Goal: Information Seeking & Learning: Compare options

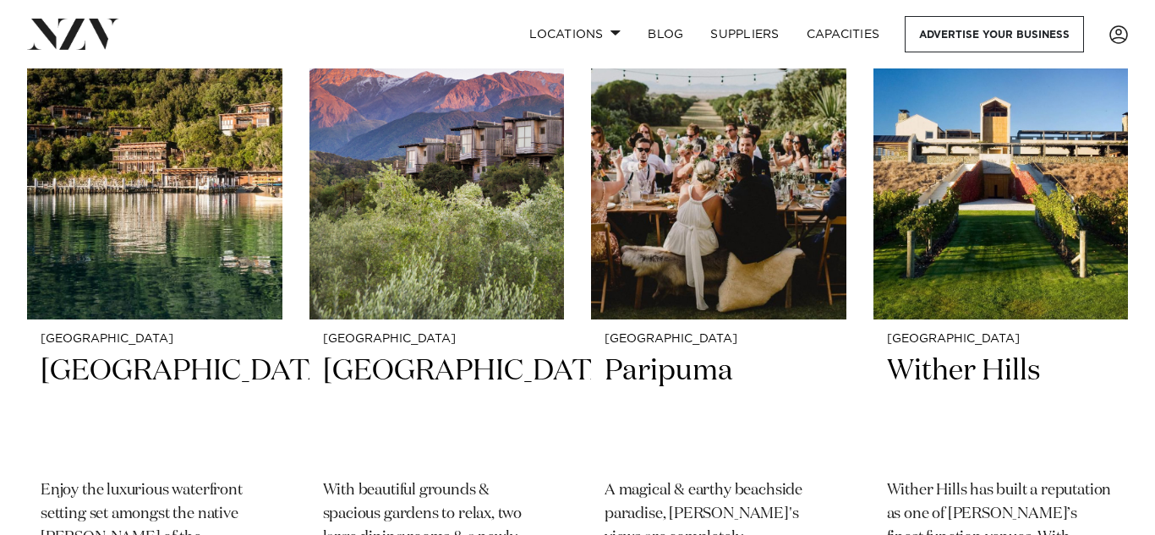
scroll to position [1455, 0]
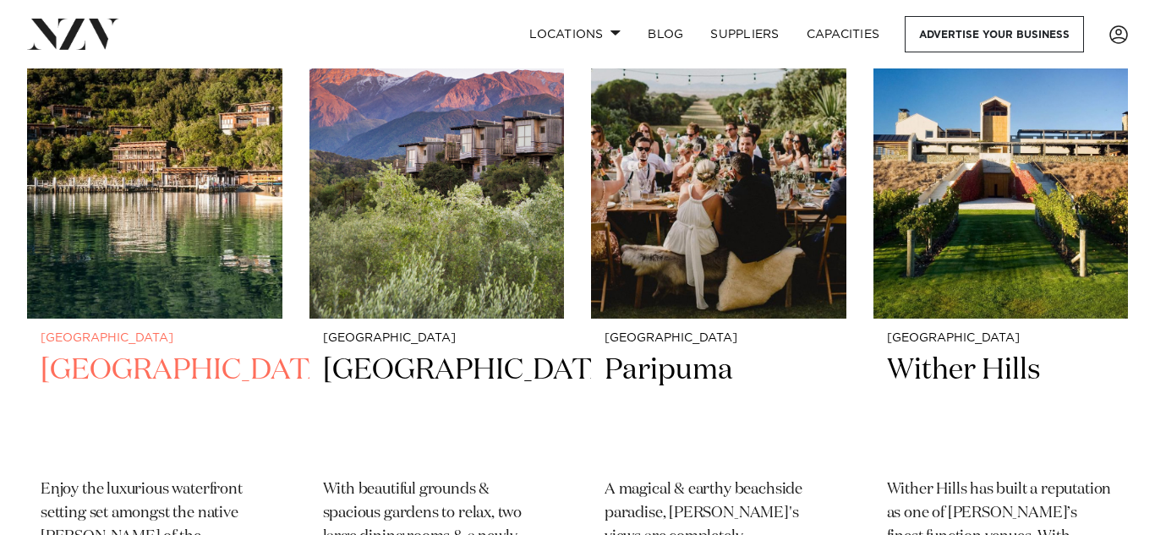
click at [142, 352] on h2 "Bay of Many Coves Resort" at bounding box center [155, 409] width 228 height 114
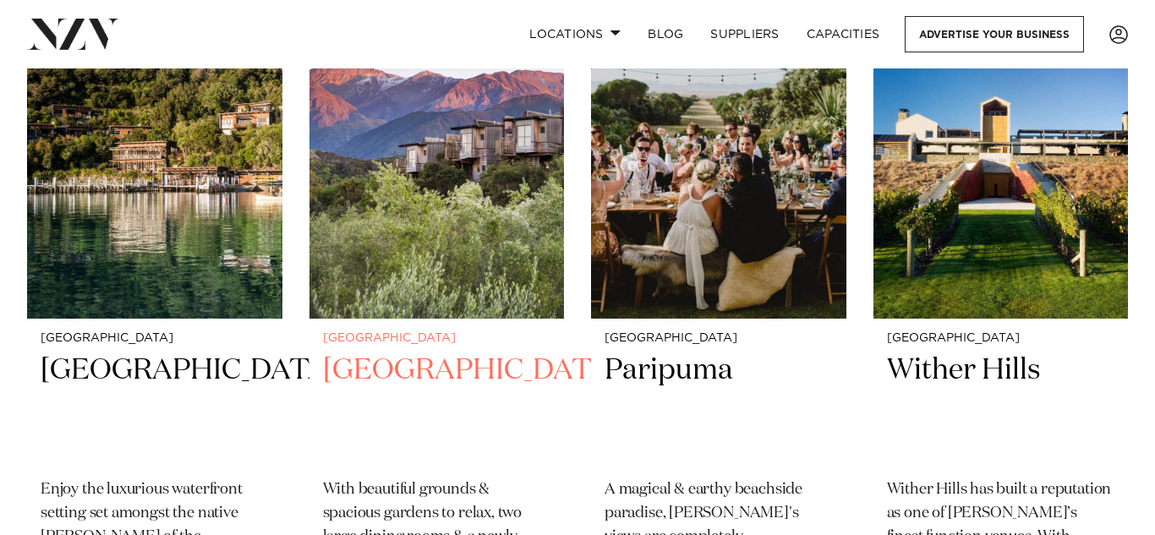
click at [421, 227] on img at bounding box center [436, 146] width 255 height 341
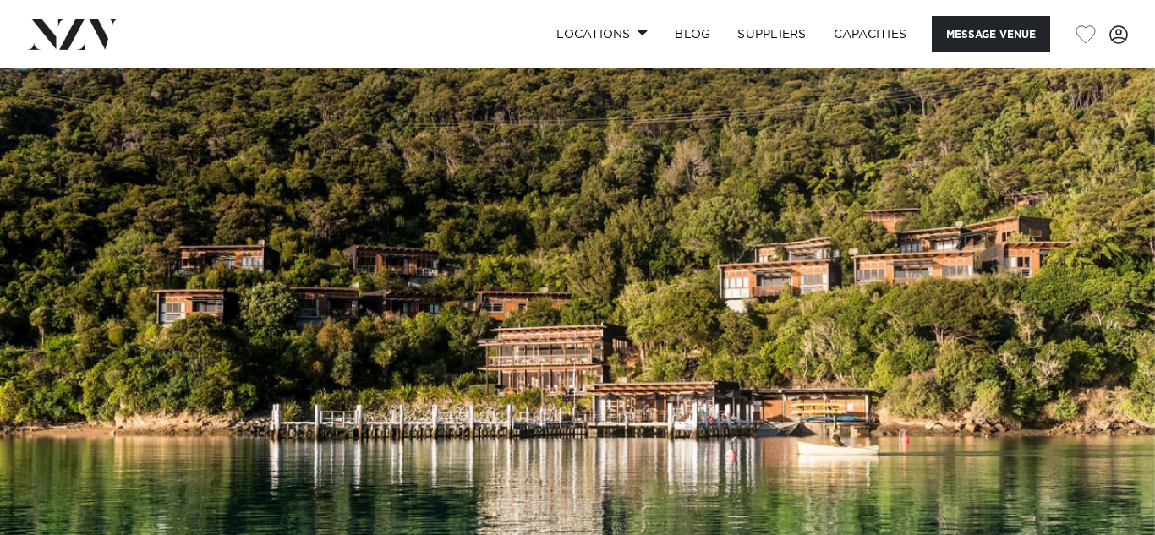
click at [522, 304] on img at bounding box center [577, 338] width 1155 height 541
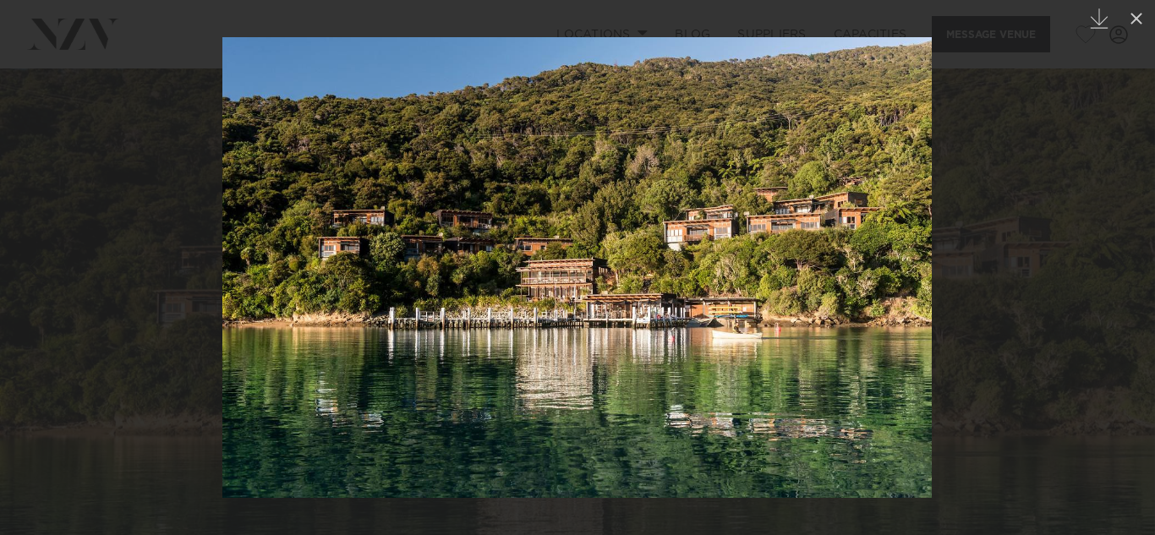
click at [911, 270] on img at bounding box center [576, 267] width 709 height 461
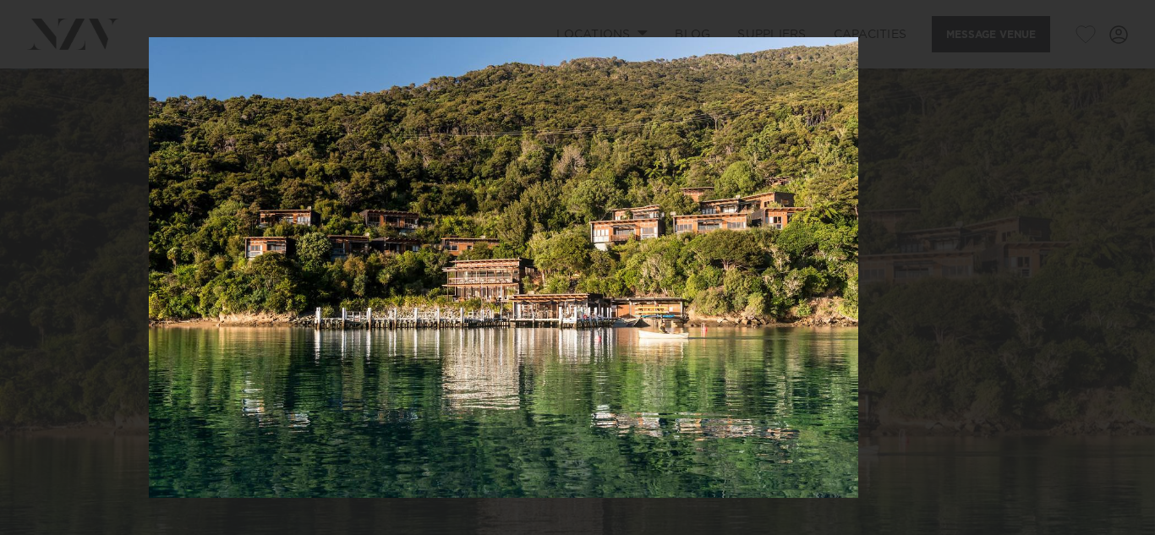
drag, startPoint x: 911, startPoint y: 270, endPoint x: 825, endPoint y: 271, distance: 86.2
click at [825, 271] on img at bounding box center [503, 267] width 709 height 461
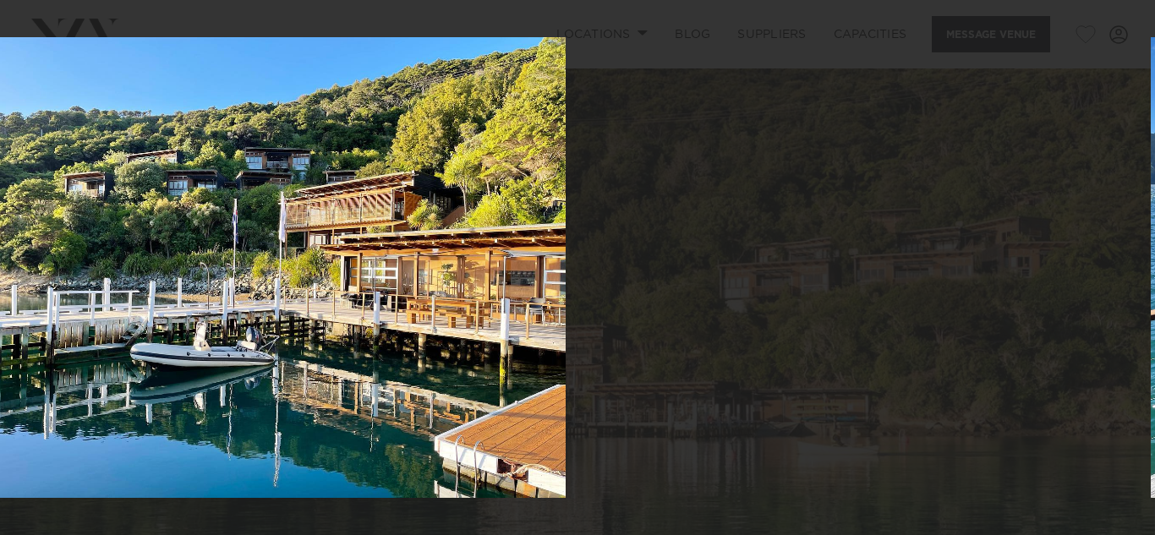
drag, startPoint x: 825, startPoint y: 271, endPoint x: 454, endPoint y: 330, distance: 375.8
click at [454, 330] on img at bounding box center [258, 267] width 615 height 461
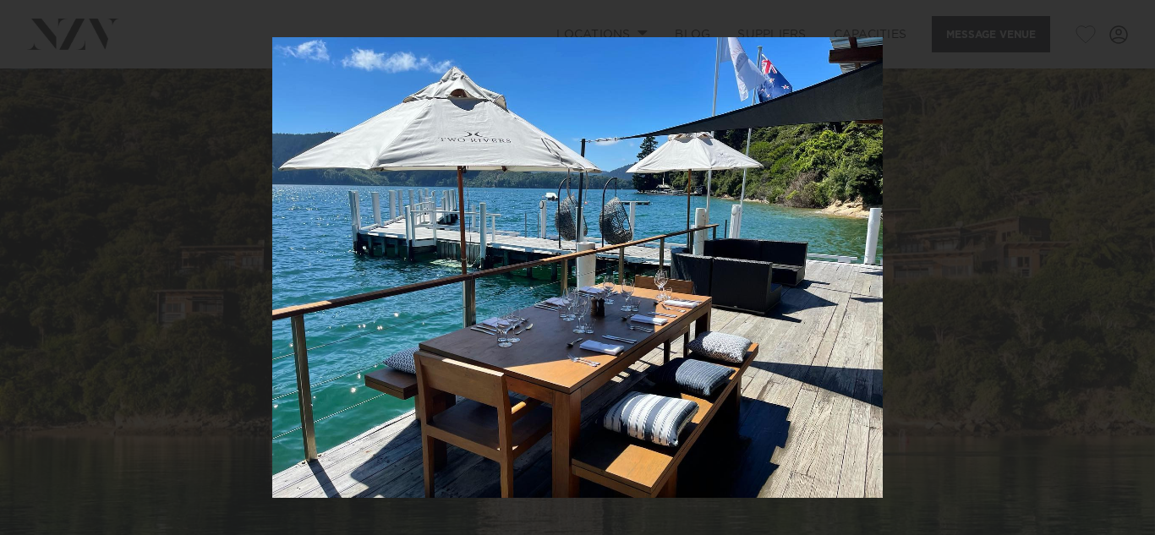
click at [800, 292] on img at bounding box center [577, 267] width 610 height 461
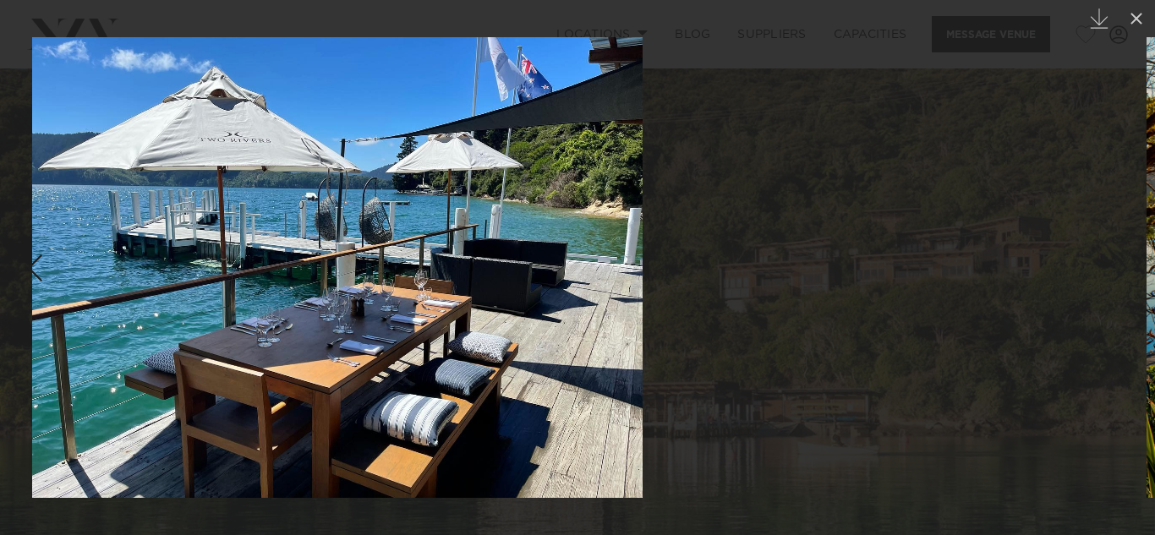
drag, startPoint x: 699, startPoint y: 276, endPoint x: 409, endPoint y: 308, distance: 291.6
click at [409, 308] on img at bounding box center [337, 267] width 610 height 461
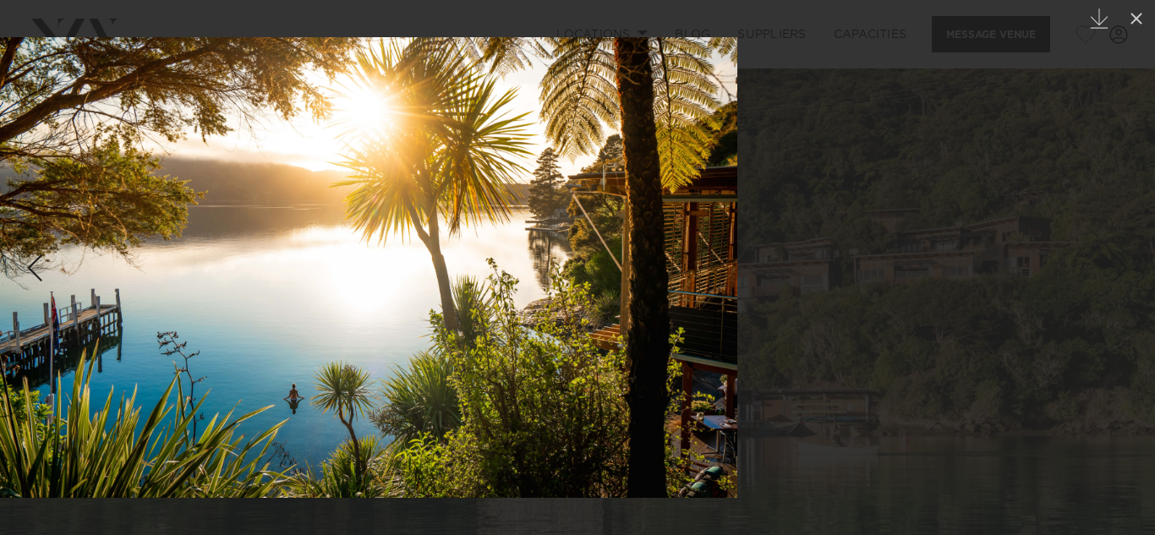
drag, startPoint x: 800, startPoint y: 275, endPoint x: 549, endPoint y: 261, distance: 251.4
click at [549, 261] on img at bounding box center [349, 267] width 776 height 461
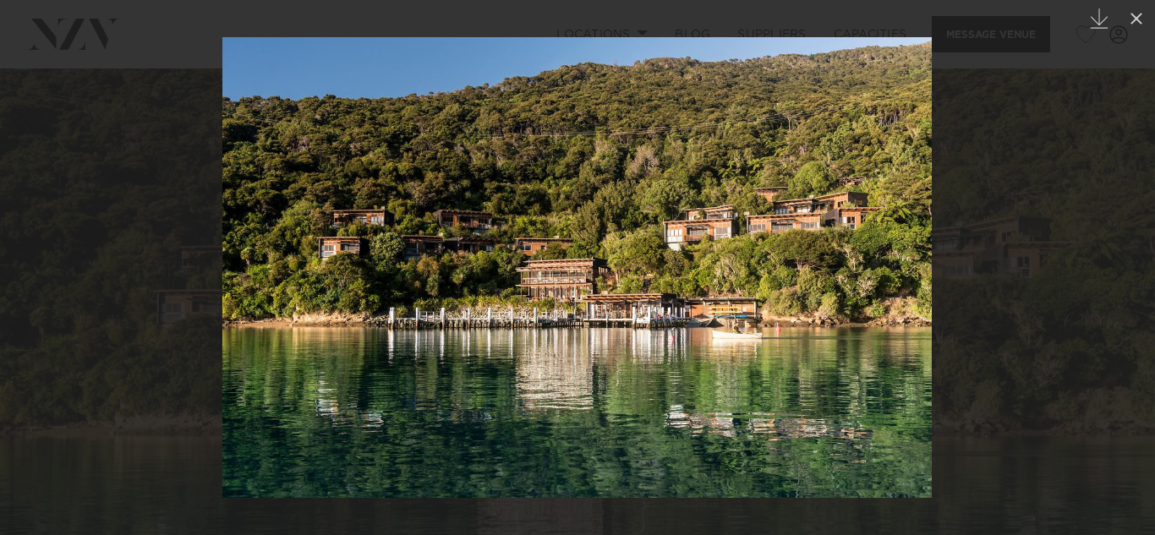
click at [1131, 294] on link at bounding box center [1124, 268] width 59 height 85
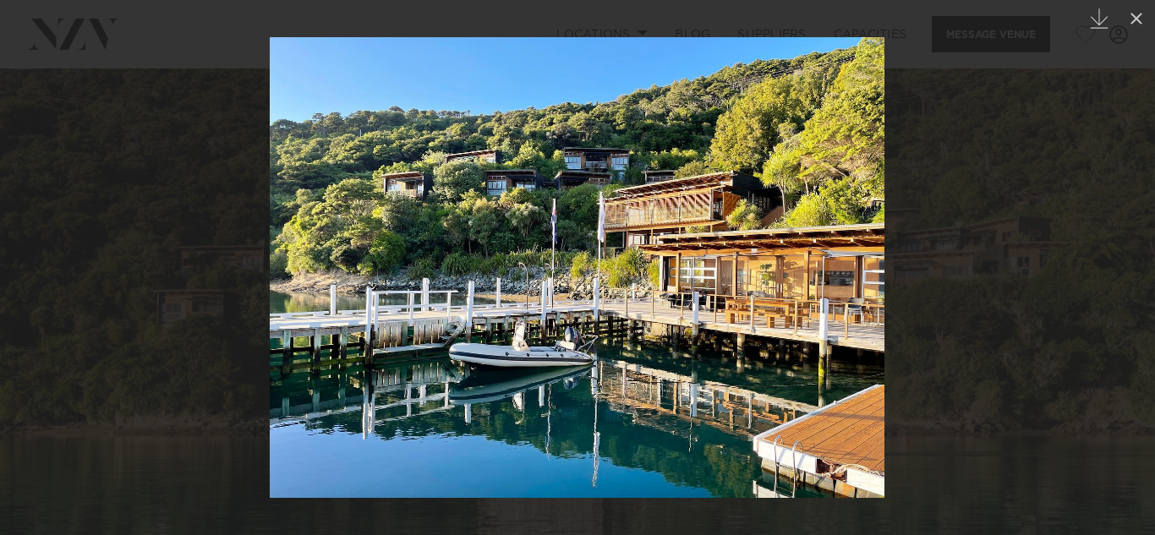
click at [1131, 294] on link at bounding box center [1124, 268] width 59 height 85
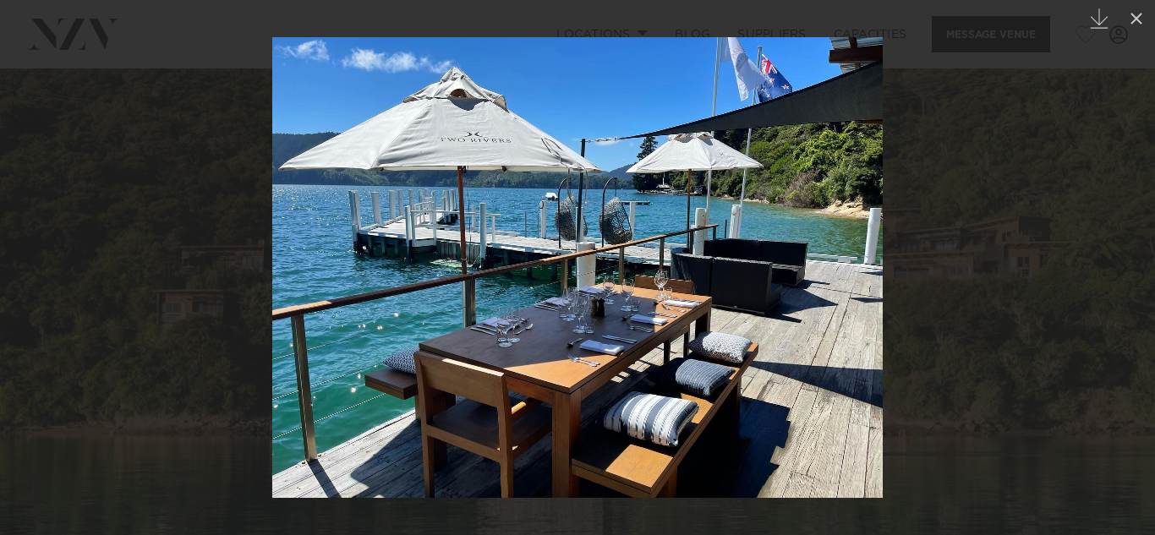
click at [1131, 294] on link at bounding box center [1124, 268] width 59 height 85
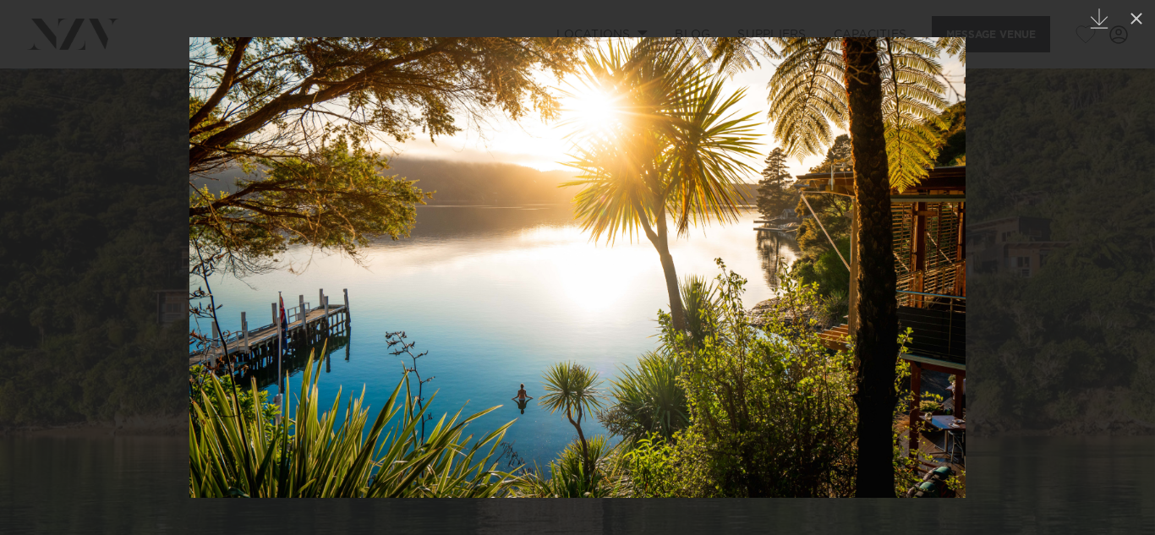
click at [1131, 294] on link at bounding box center [1124, 268] width 59 height 85
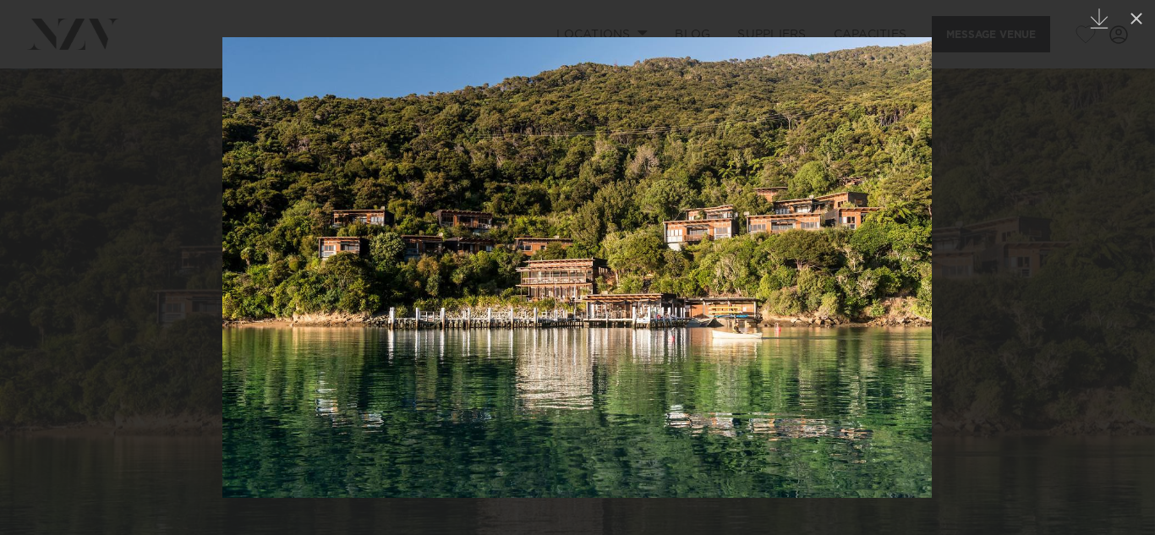
click at [1131, 294] on link at bounding box center [1124, 268] width 59 height 85
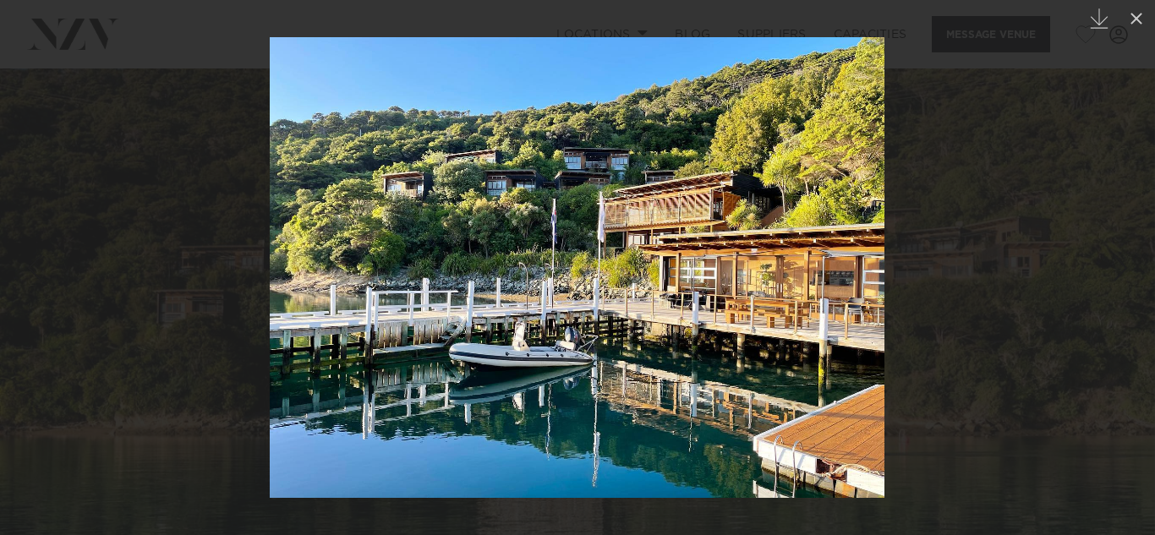
click at [1102, 96] on div at bounding box center [577, 267] width 1155 height 535
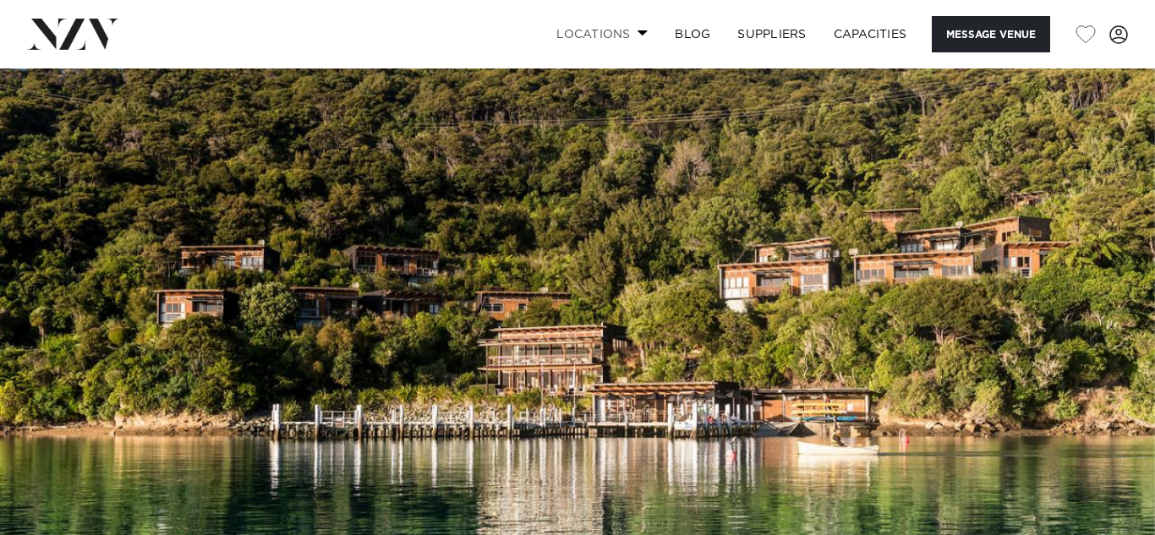
click at [628, 32] on link "Locations" at bounding box center [602, 34] width 118 height 36
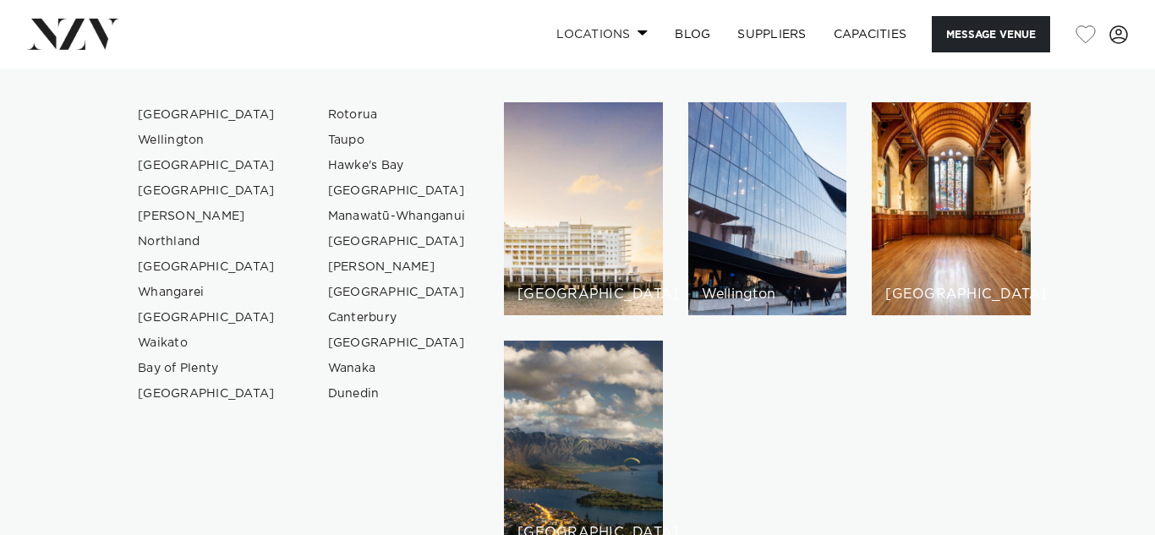
click at [628, 32] on link "Locations" at bounding box center [602, 34] width 118 height 36
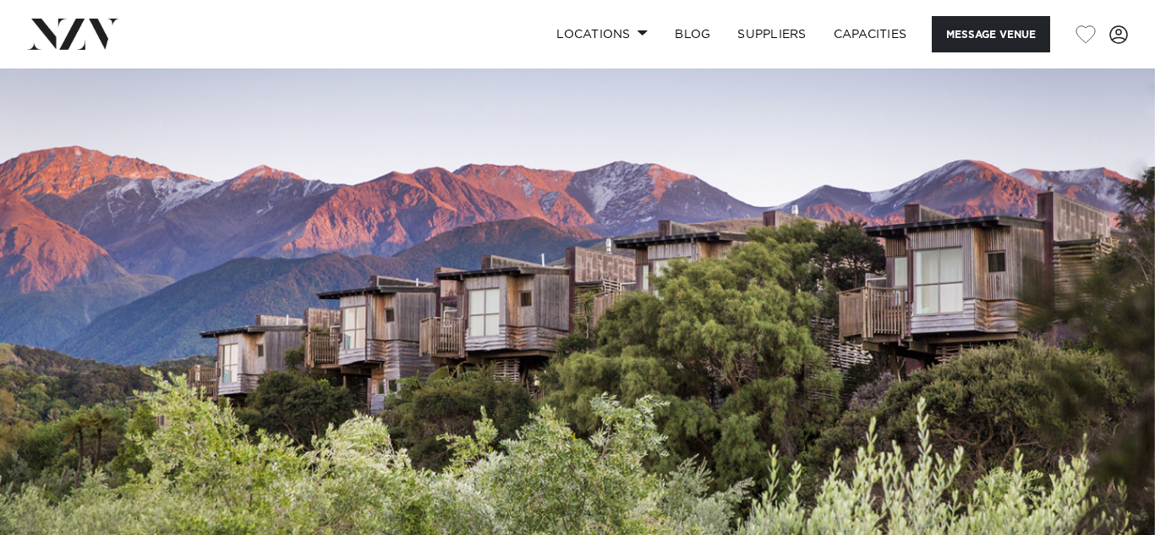
click at [658, 245] on img at bounding box center [577, 338] width 1155 height 541
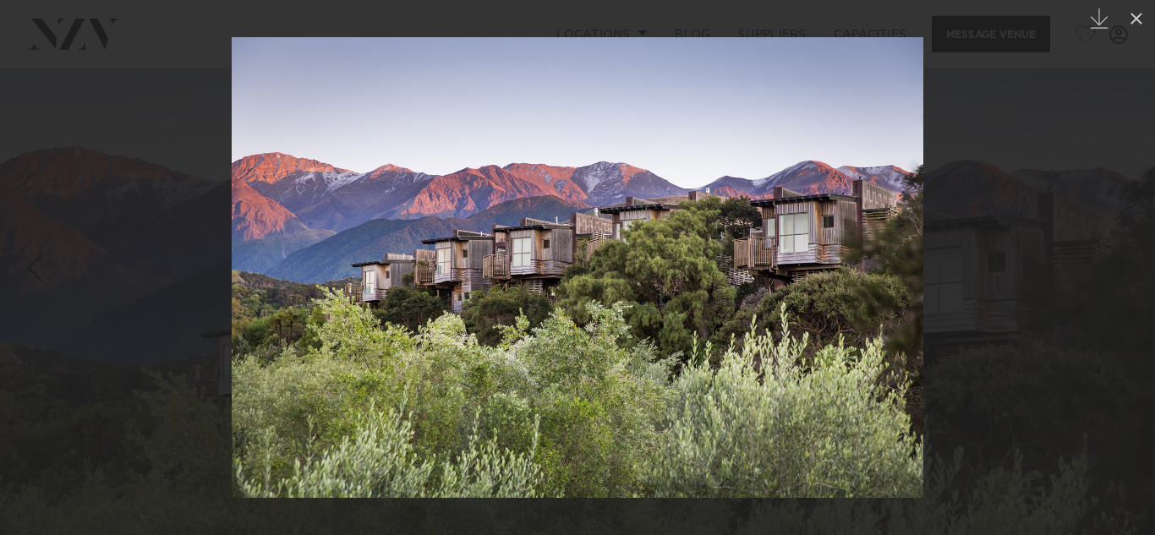
click at [1139, 267] on link at bounding box center [1124, 268] width 59 height 85
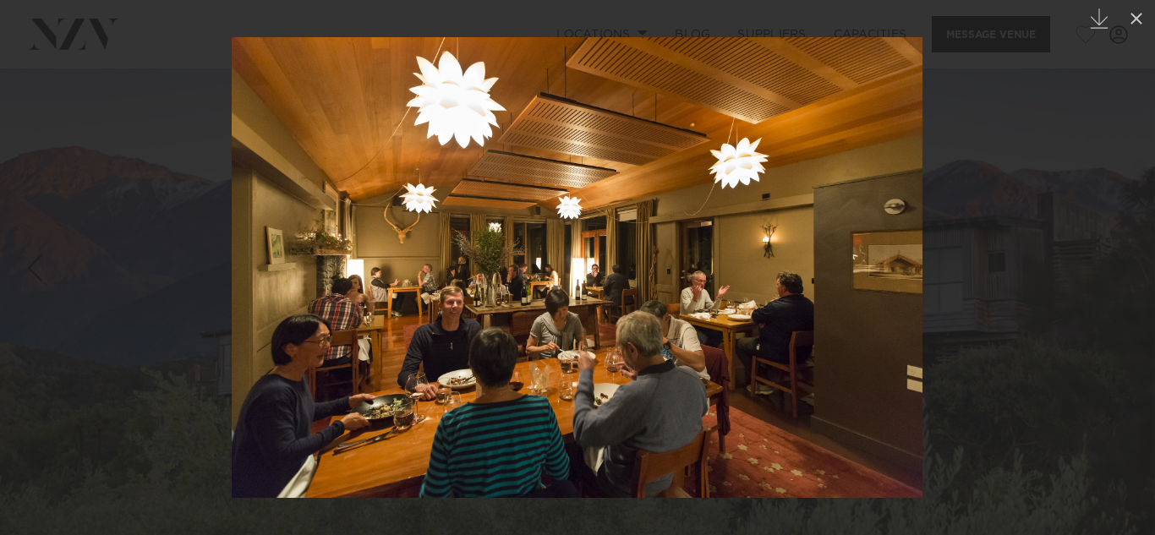
click at [1139, 267] on link at bounding box center [1124, 268] width 59 height 85
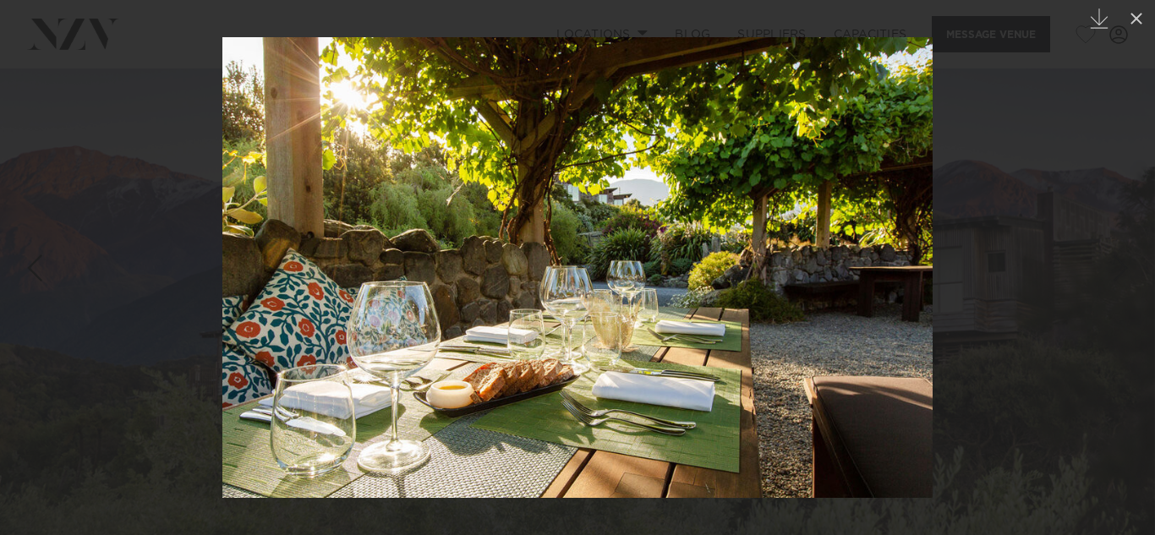
click at [1139, 267] on link at bounding box center [1124, 268] width 59 height 85
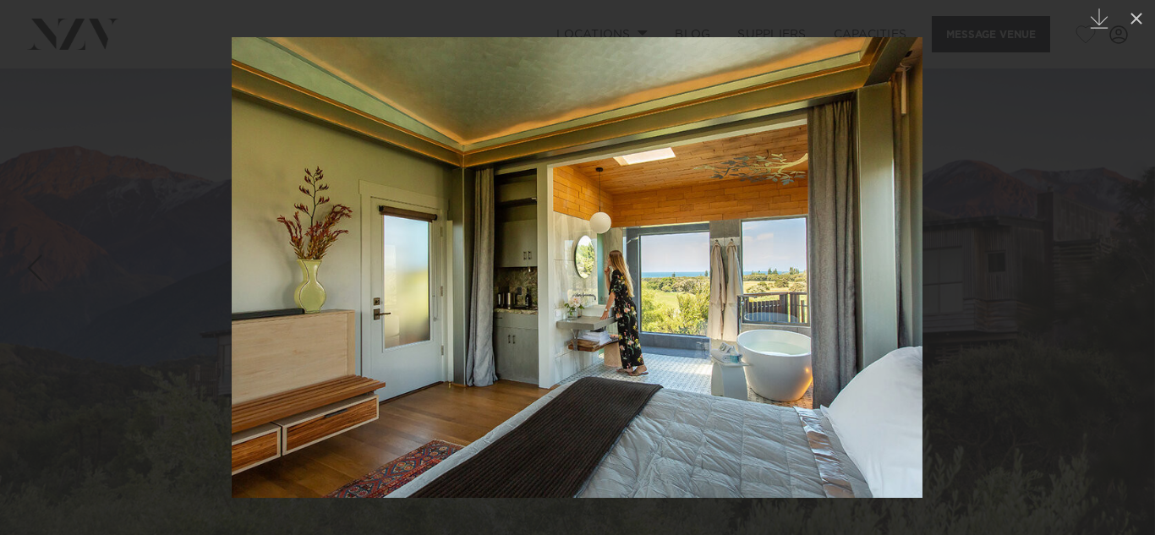
click at [1139, 267] on link at bounding box center [1124, 268] width 59 height 85
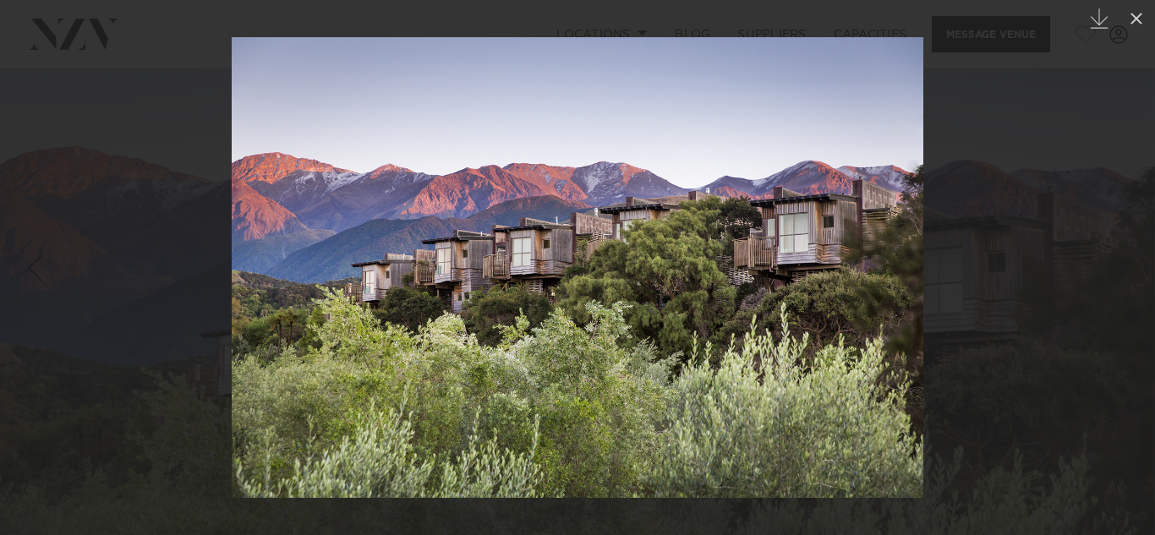
click at [1139, 267] on link at bounding box center [1124, 268] width 59 height 85
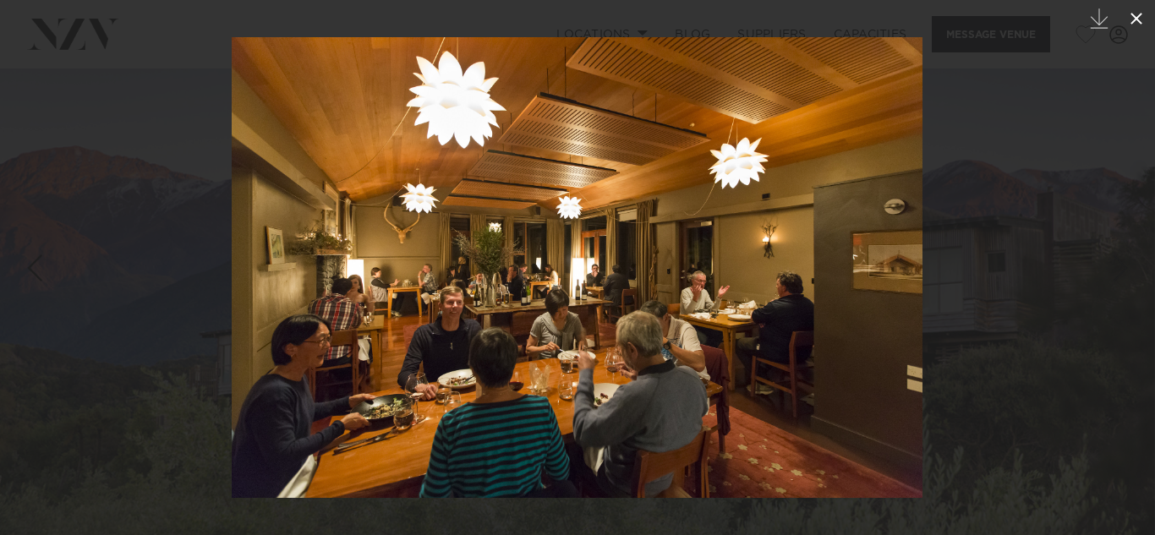
click at [1136, 20] on icon at bounding box center [1136, 18] width 20 height 20
